Goal: Task Accomplishment & Management: Use online tool/utility

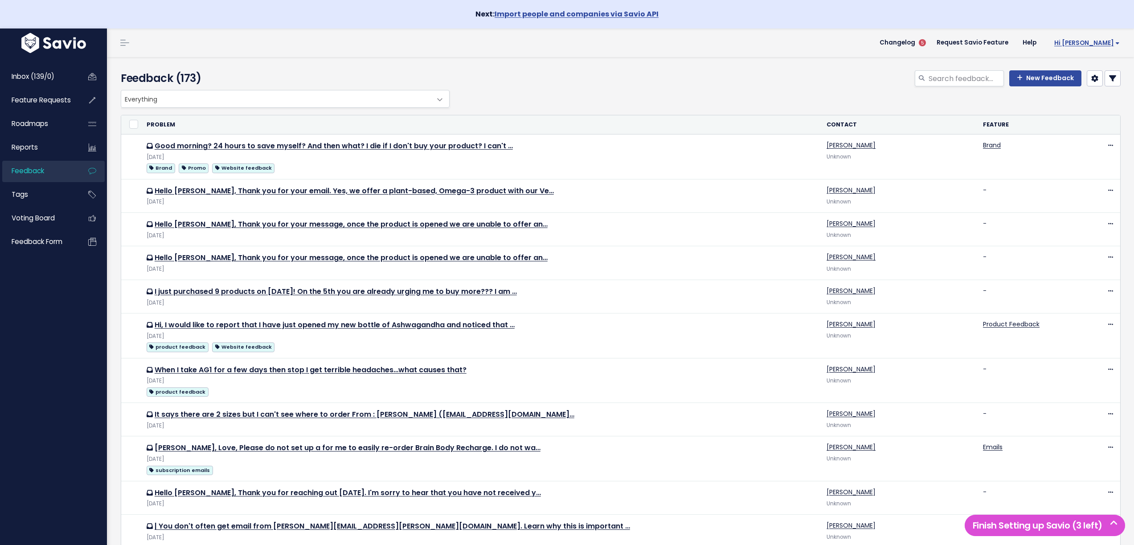
click at [1101, 41] on span "Hi [PERSON_NAME]" at bounding box center [1086, 43] width 65 height 7
click at [1082, 102] on link "Integrations" at bounding box center [1090, 103] width 65 height 17
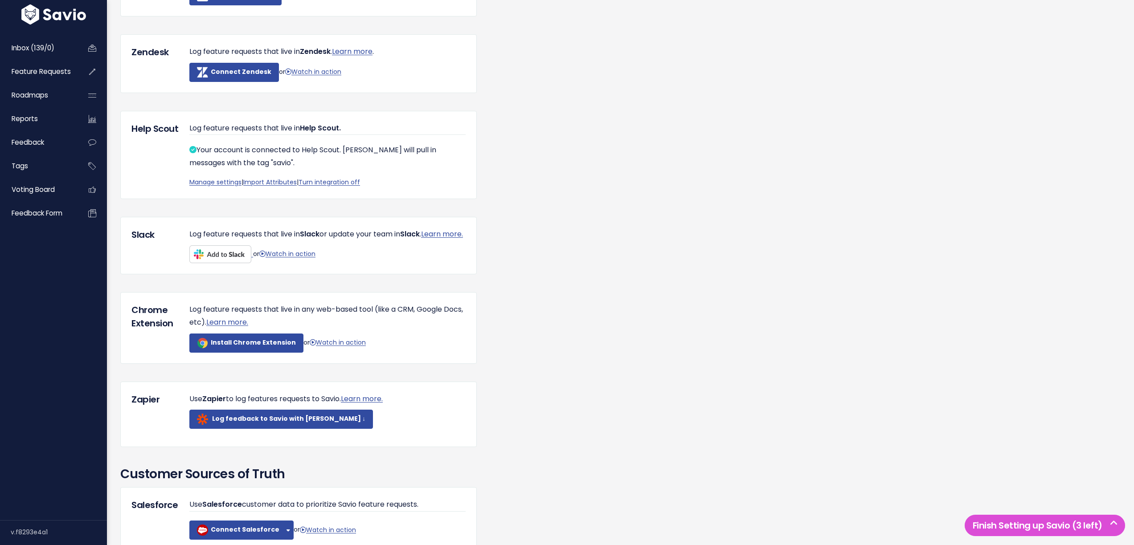
scroll to position [172, 0]
click at [225, 182] on link "Manage settings" at bounding box center [215, 183] width 52 height 9
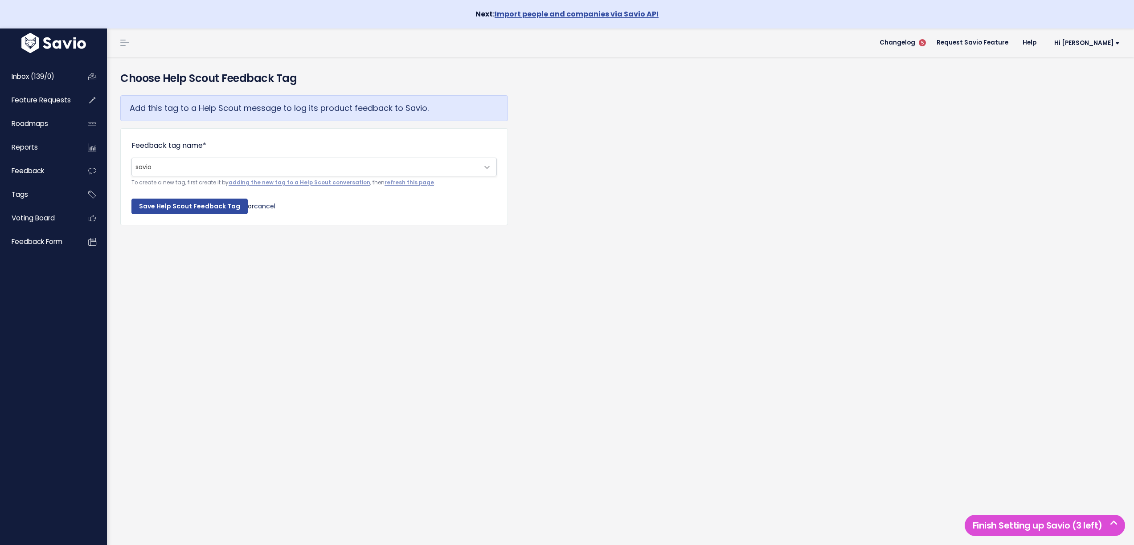
click at [266, 207] on link "cancel" at bounding box center [264, 205] width 21 height 9
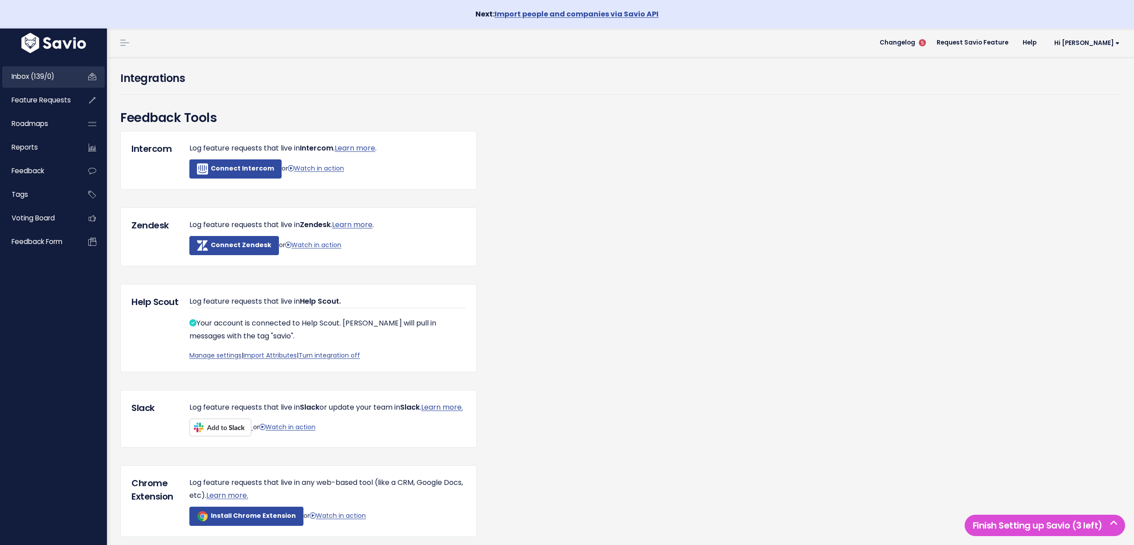
click at [29, 76] on span "Inbox (139/0)" at bounding box center [33, 76] width 43 height 9
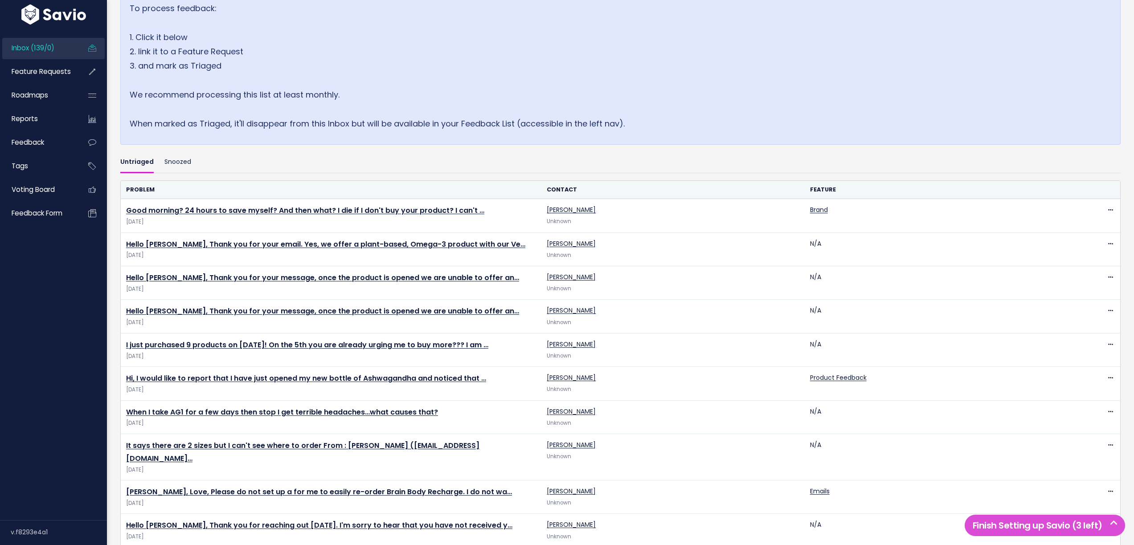
scroll to position [168, 0]
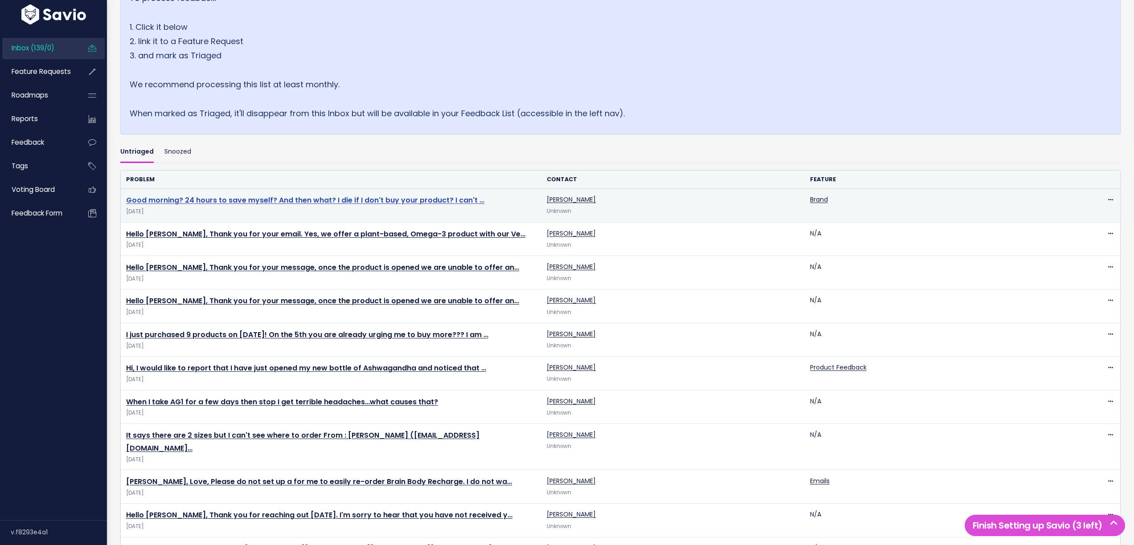
click at [233, 200] on link "Good morning? 24 hours to save myself? And then what? I die if I don't buy your…" at bounding box center [305, 200] width 358 height 10
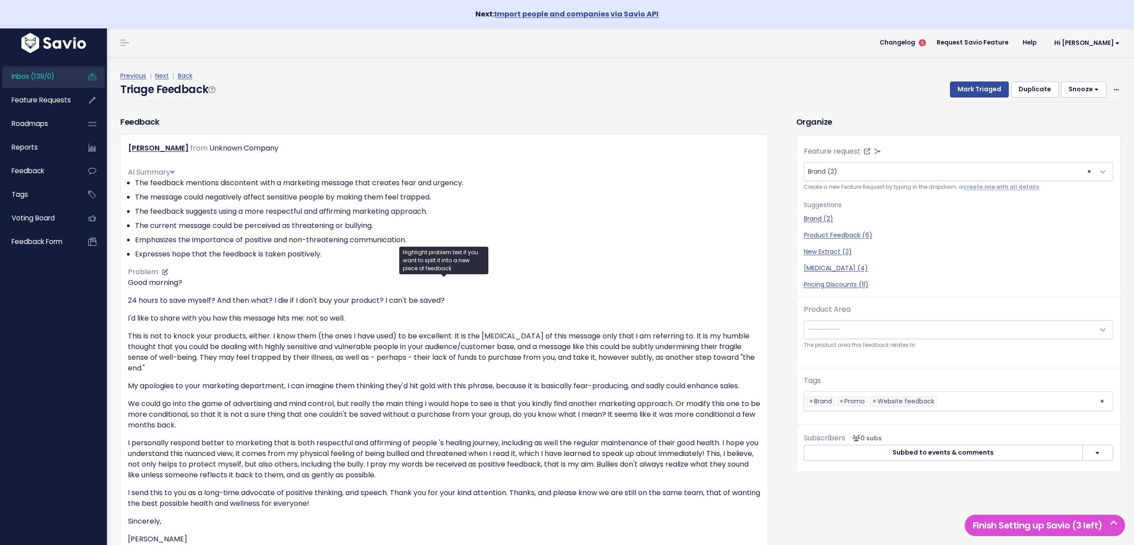
scroll to position [185, 0]
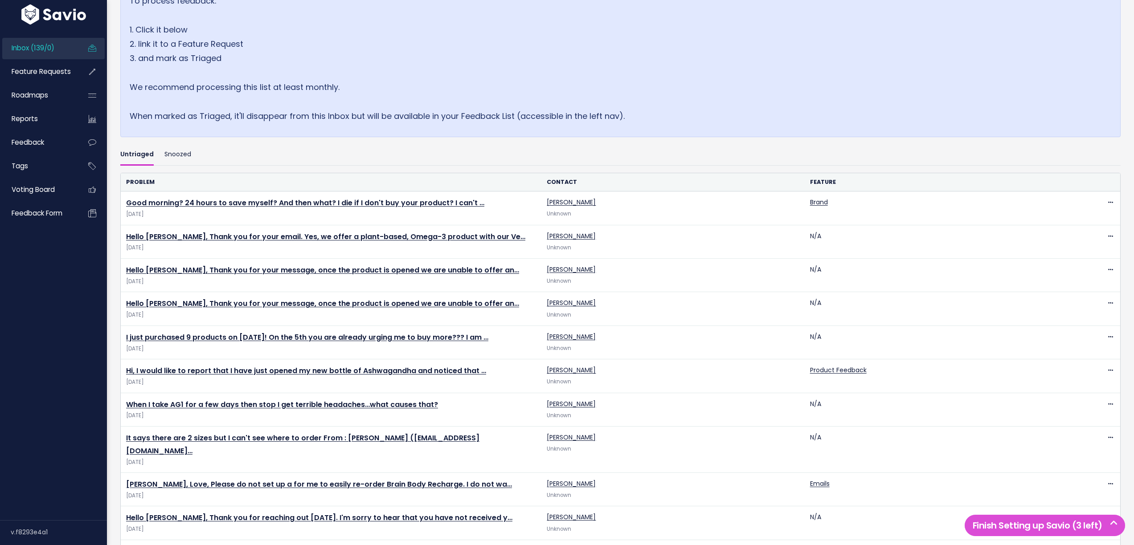
scroll to position [168, 0]
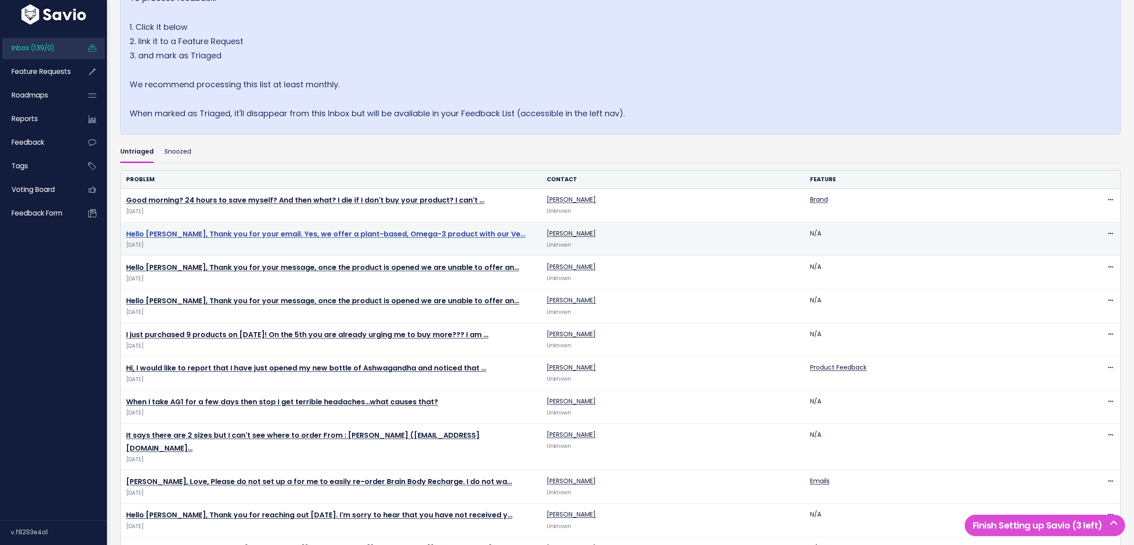
click at [229, 234] on link "Hello [PERSON_NAME], Thank you for your email. Yes, we offer a plant-based, Ome…" at bounding box center [325, 234] width 399 height 10
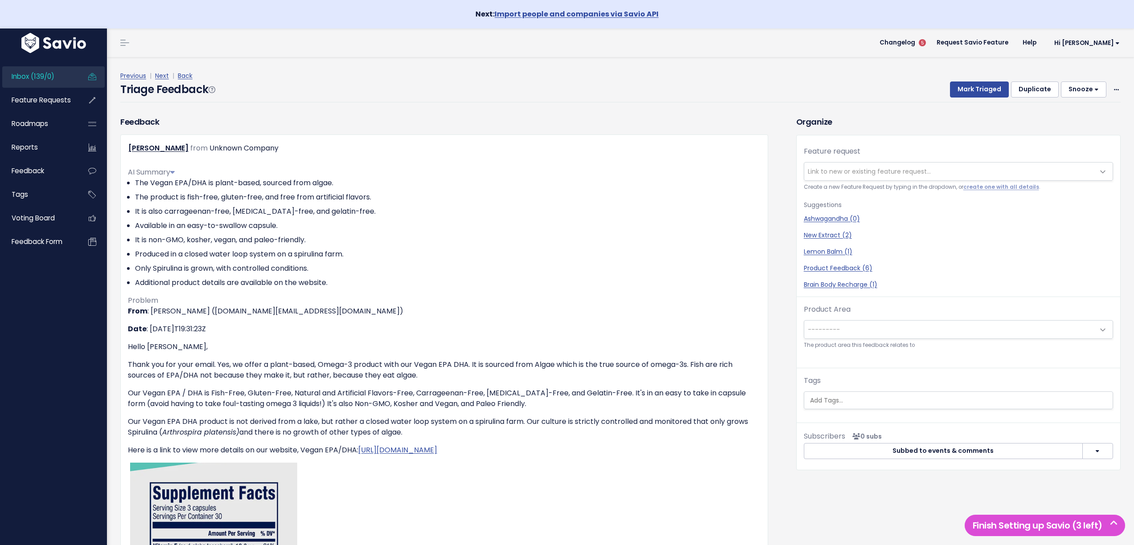
click at [41, 78] on span "Inbox (139/0)" at bounding box center [33, 76] width 43 height 9
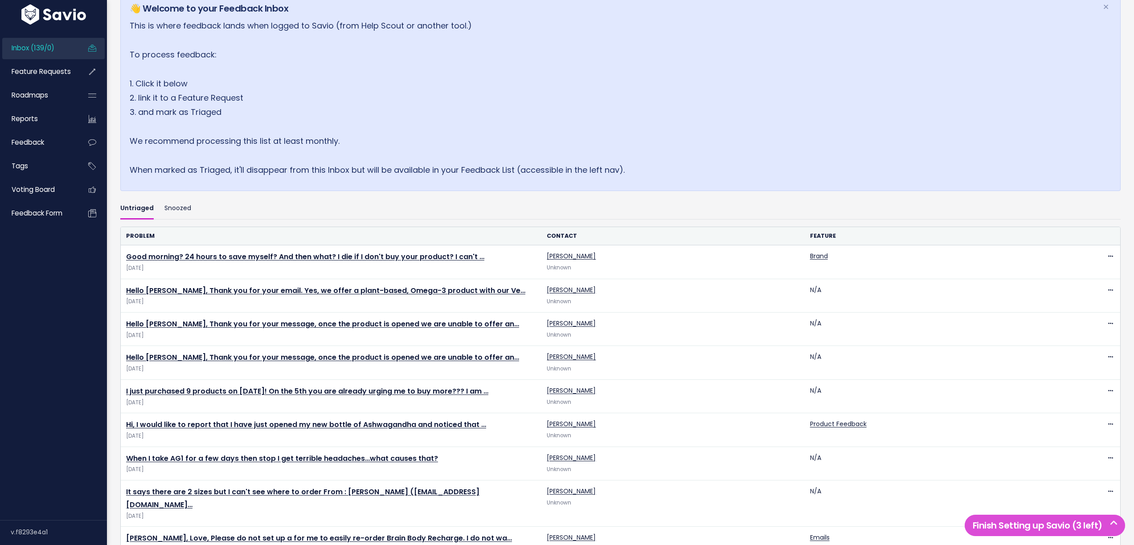
scroll to position [111, 0]
click at [33, 147] on span "Feedback" at bounding box center [28, 142] width 33 height 9
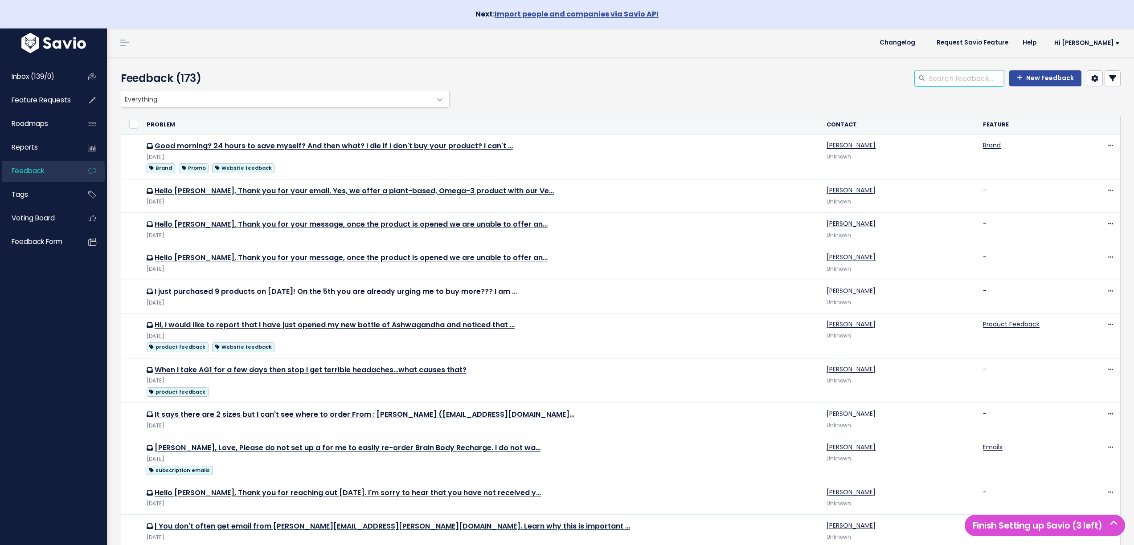
click at [961, 80] on input "search" at bounding box center [966, 78] width 76 height 16
type input "smaller"
